Goal: Information Seeking & Learning: Learn about a topic

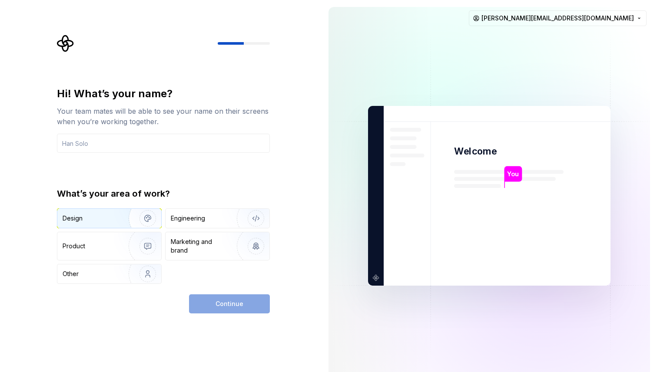
click at [129, 214] on img "button" at bounding box center [142, 218] width 56 height 58
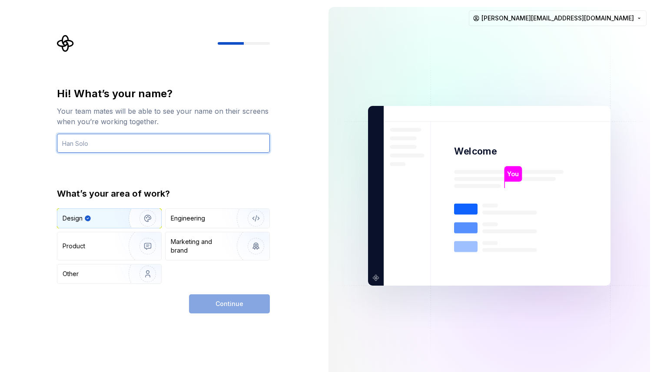
click at [131, 151] on input "text" at bounding box center [163, 143] width 213 height 19
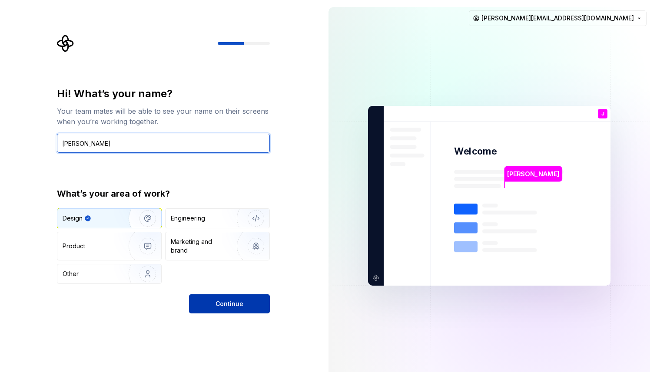
type input "[PERSON_NAME]"
click at [228, 305] on span "Continue" at bounding box center [230, 304] width 28 height 9
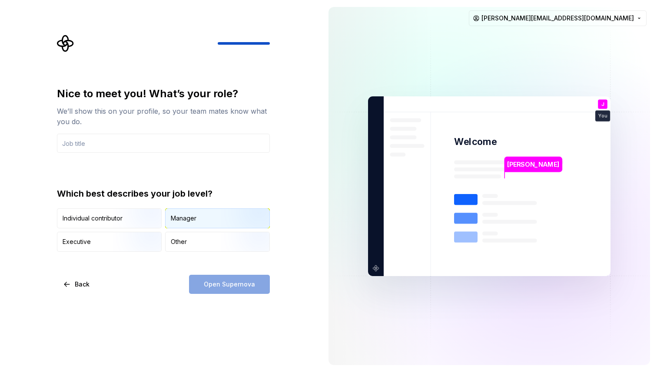
click at [228, 216] on img "button" at bounding box center [249, 229] width 56 height 58
click at [192, 142] on input "text" at bounding box center [163, 143] width 213 height 19
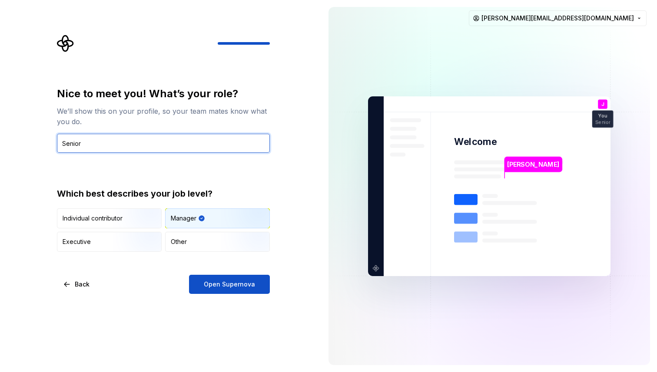
type input "r"
type input "Product Designer"
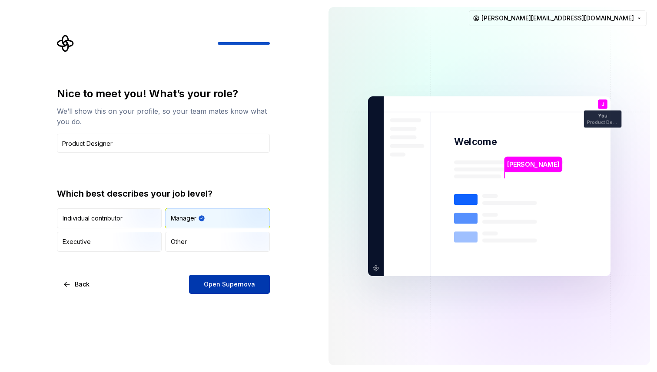
click at [214, 282] on span "Open Supernova" at bounding box center [229, 284] width 51 height 9
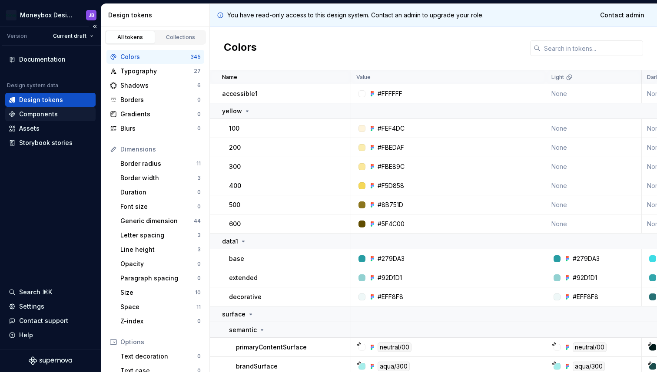
click at [60, 109] on div "Components" at bounding box center [50, 114] width 90 height 14
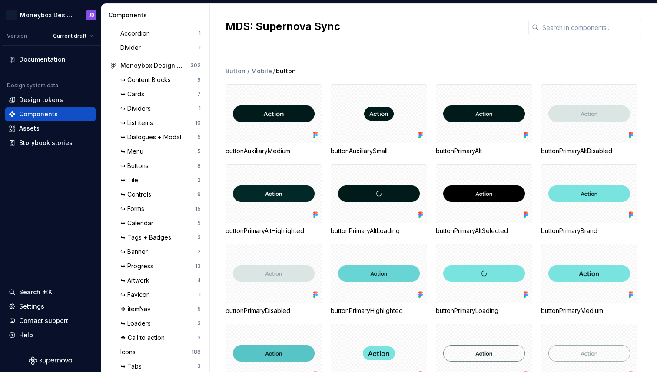
scroll to position [327, 0]
click at [139, 239] on div "↪ Tags + Badges" at bounding box center [147, 237] width 54 height 9
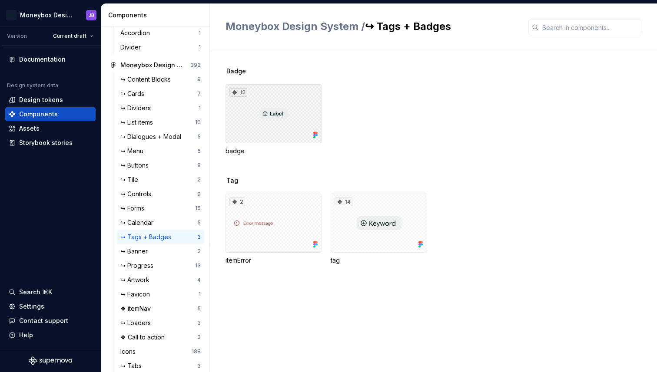
click at [288, 116] on div "12" at bounding box center [273, 113] width 96 height 59
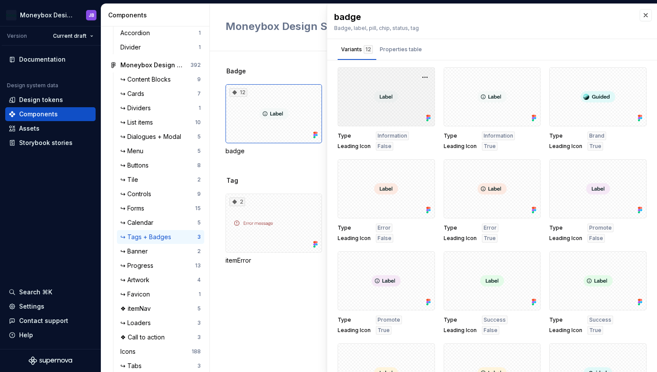
scroll to position [58, 0]
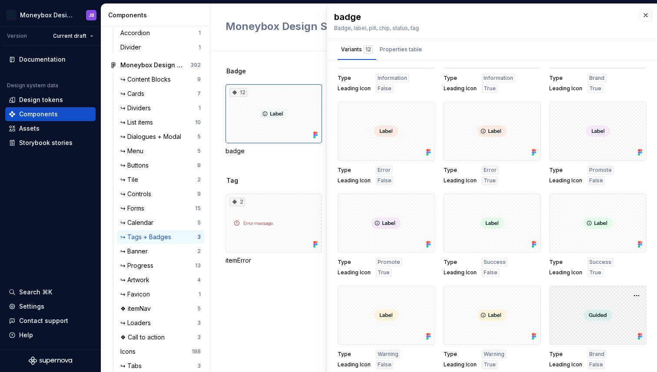
click at [597, 320] on div at bounding box center [597, 315] width 97 height 59
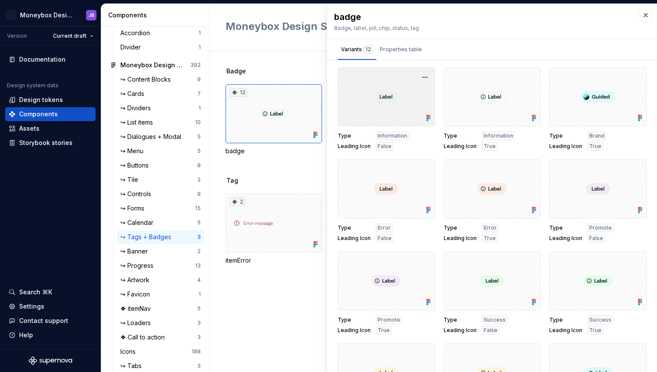
click at [401, 114] on div at bounding box center [386, 96] width 97 height 59
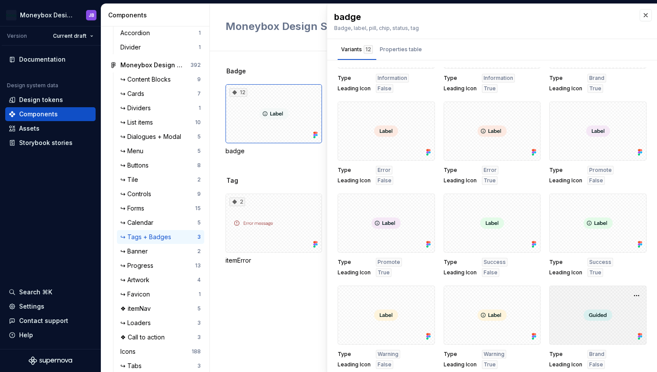
click at [597, 303] on div at bounding box center [597, 315] width 97 height 59
click at [638, 295] on button "button" at bounding box center [636, 296] width 12 height 12
click at [609, 291] on div at bounding box center [597, 315] width 97 height 59
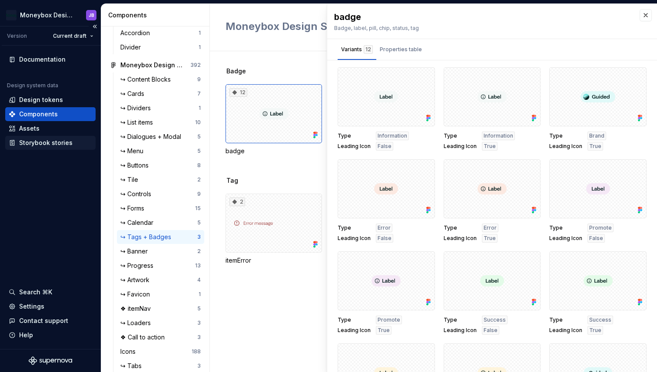
click at [55, 141] on div "Storybook stories" at bounding box center [45, 143] width 53 height 9
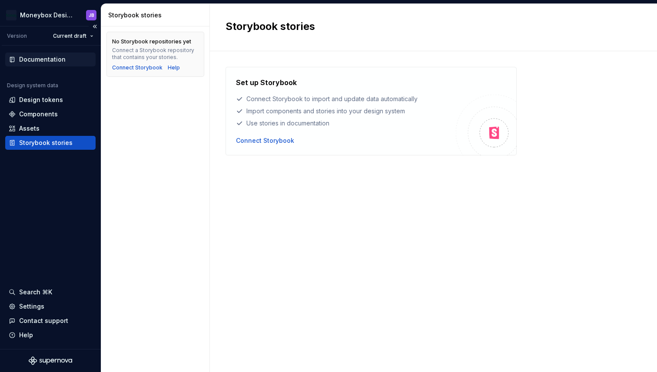
click at [60, 58] on div "Documentation" at bounding box center [42, 59] width 46 height 9
